Goal: Check status: Check status

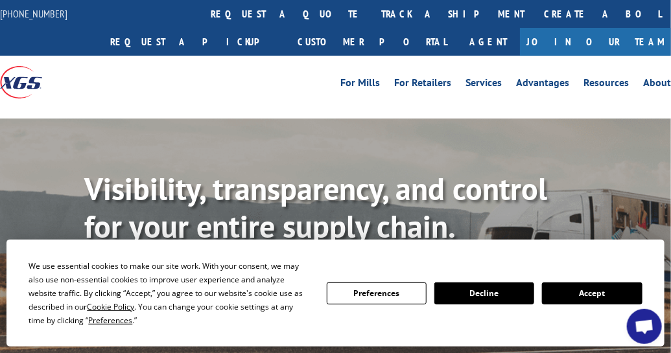
click at [589, 290] on button "Accept" at bounding box center [592, 294] width 100 height 22
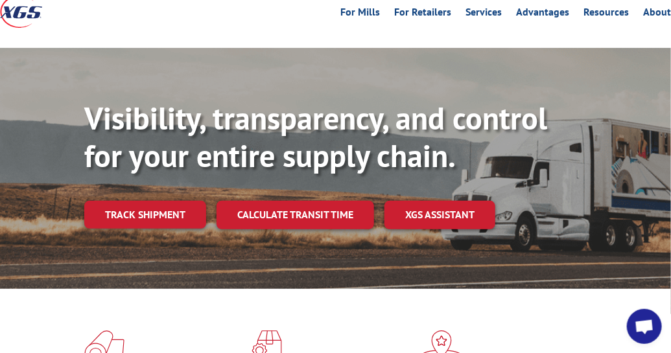
scroll to position [61, 0]
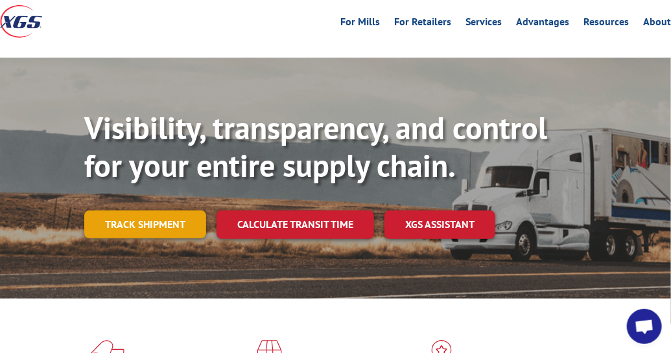
click at [171, 214] on link "Track shipment" at bounding box center [145, 224] width 122 height 27
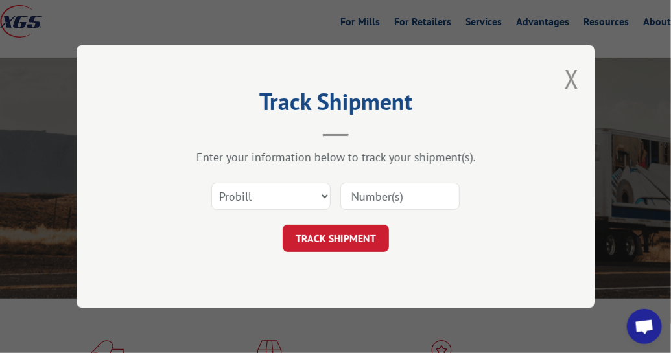
click at [414, 194] on input at bounding box center [400, 196] width 119 height 27
paste input "17235536"
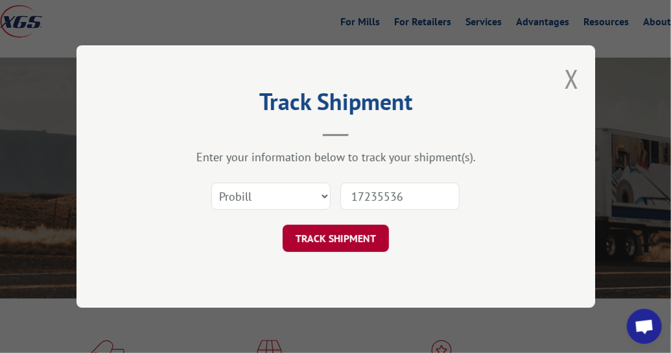
type input "17235536"
click at [342, 237] on button "TRACK SHIPMENT" at bounding box center [336, 238] width 106 height 27
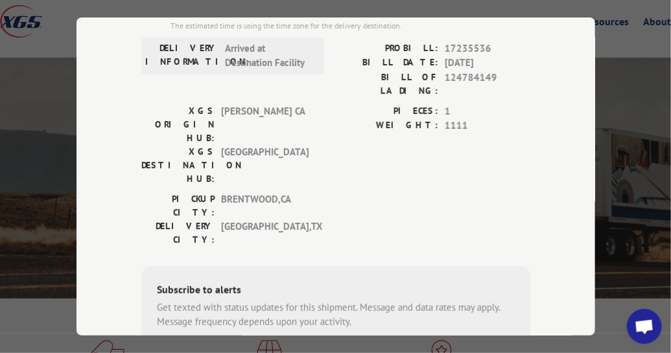
scroll to position [0, 0]
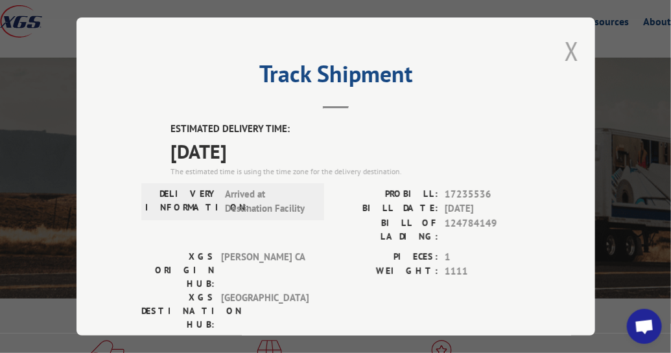
click at [565, 45] on button "Close modal" at bounding box center [572, 51] width 14 height 34
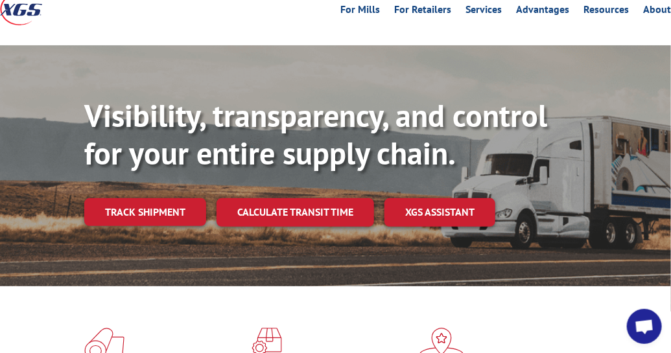
scroll to position [90, 0]
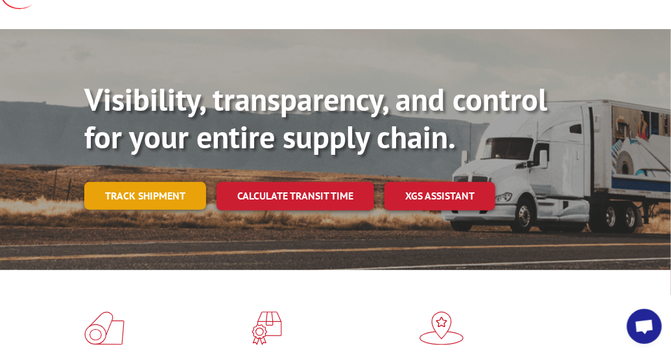
click at [179, 197] on link "Track shipment" at bounding box center [145, 195] width 122 height 27
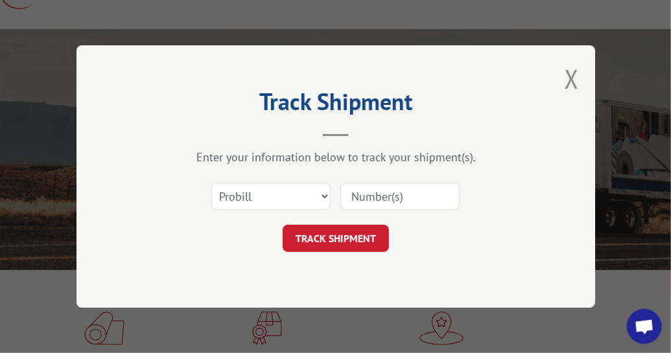
scroll to position [0, 0]
click at [411, 197] on input at bounding box center [400, 196] width 119 height 27
paste input "17235536"
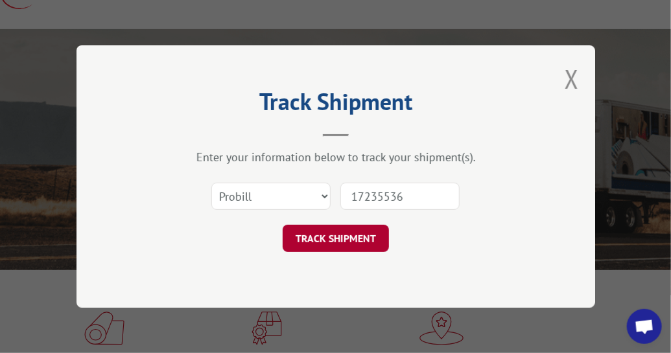
type input "17235536"
click at [335, 241] on button "TRACK SHIPMENT" at bounding box center [336, 238] width 106 height 27
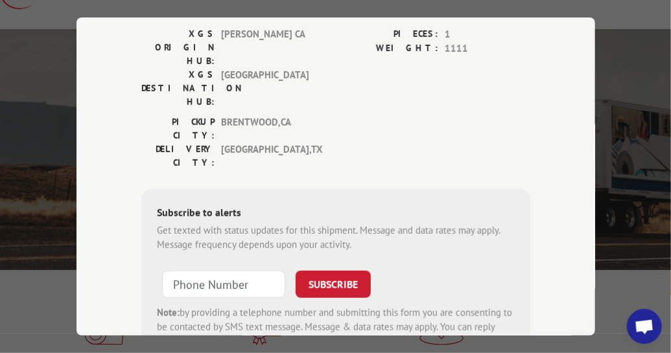
scroll to position [224, 0]
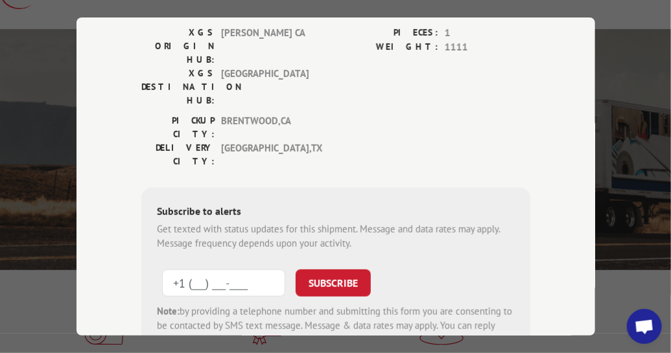
click at [256, 270] on input "+1 (___) ___-____" at bounding box center [223, 283] width 123 height 27
type input "[PHONE_NUMBER]"
click at [317, 270] on button "SUBSCRIBE" at bounding box center [333, 283] width 75 height 27
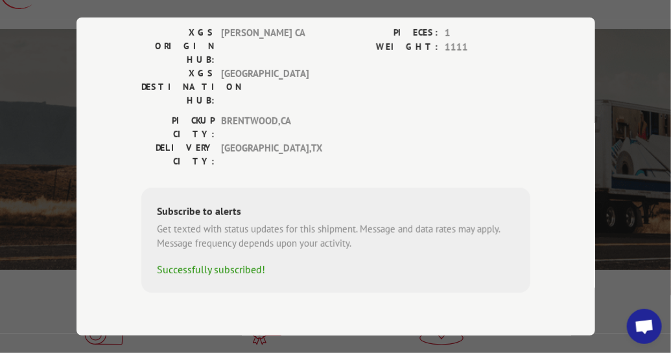
scroll to position [186, 0]
